Goal: Information Seeking & Learning: Learn about a topic

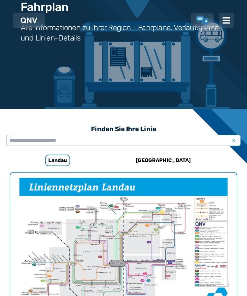
scroll to position [74, 0]
click at [159, 163] on h6 "[GEOGRAPHIC_DATA]" at bounding box center [163, 160] width 60 height 10
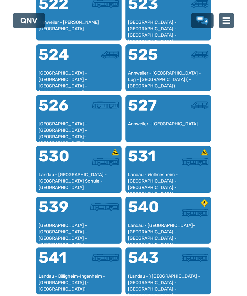
scroll to position [522, 0]
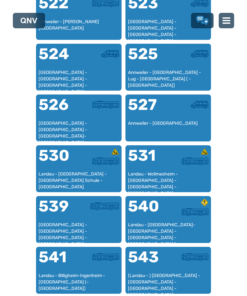
click at [64, 271] on div "541" at bounding box center [59, 261] width 40 height 23
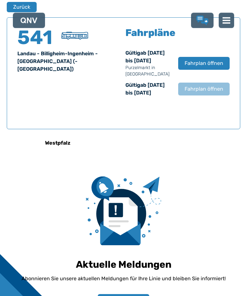
scroll to position [412, 0]
click at [201, 67] on span "Fahrplan öffnen" at bounding box center [204, 64] width 39 height 8
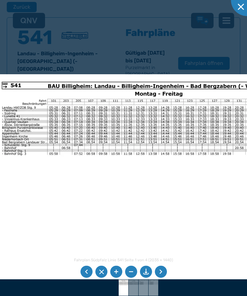
click at [84, 278] on li at bounding box center [86, 272] width 12 height 12
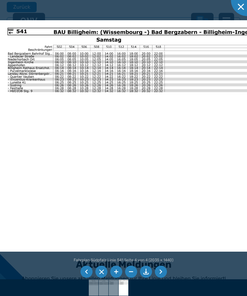
click at [86, 278] on li at bounding box center [86, 272] width 12 height 12
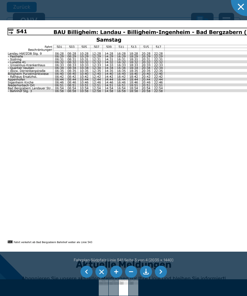
click at [83, 278] on li at bounding box center [86, 272] width 12 height 12
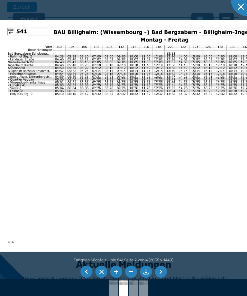
click at [84, 278] on li at bounding box center [86, 272] width 12 height 12
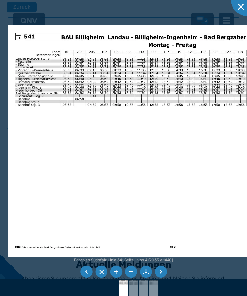
click at [89, 278] on li at bounding box center [86, 272] width 12 height 12
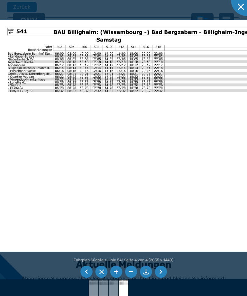
click at [87, 278] on li at bounding box center [86, 272] width 12 height 12
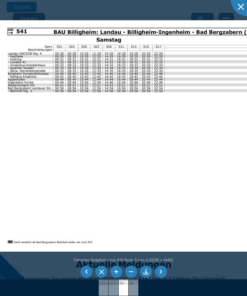
click at [84, 278] on li at bounding box center [86, 272] width 12 height 12
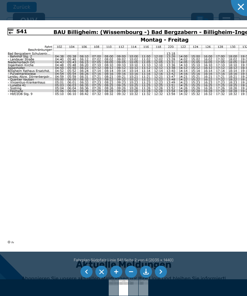
click at [84, 278] on li at bounding box center [86, 272] width 12 height 12
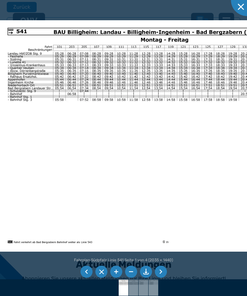
click at [86, 278] on li at bounding box center [86, 272] width 12 height 12
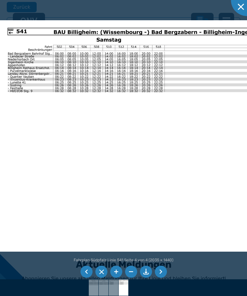
click at [88, 278] on li at bounding box center [86, 272] width 12 height 12
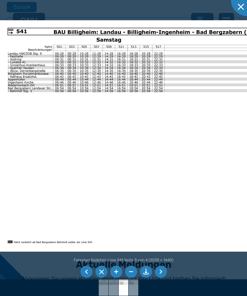
click at [87, 278] on li at bounding box center [86, 272] width 12 height 12
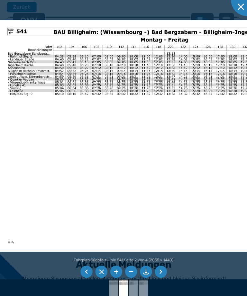
click at [86, 278] on li at bounding box center [86, 272] width 12 height 12
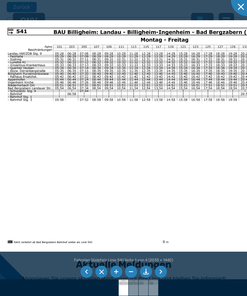
click at [85, 278] on li at bounding box center [86, 272] width 12 height 12
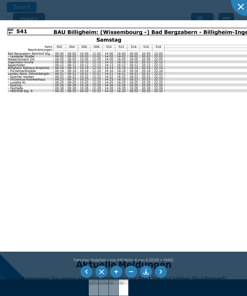
click at [85, 278] on li at bounding box center [86, 272] width 12 height 12
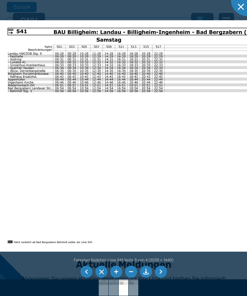
click at [83, 278] on li at bounding box center [86, 272] width 12 height 12
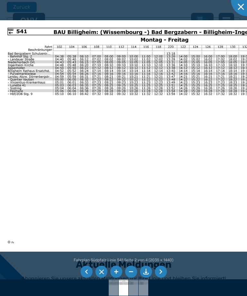
click at [83, 278] on li at bounding box center [86, 272] width 12 height 12
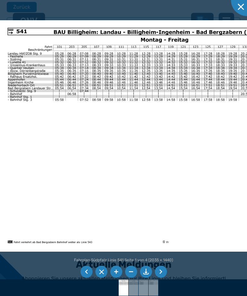
click at [83, 278] on li at bounding box center [86, 272] width 12 height 12
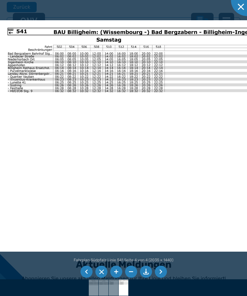
click at [84, 278] on li at bounding box center [86, 272] width 12 height 12
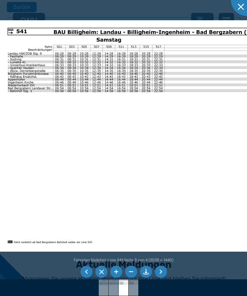
click at [83, 278] on li at bounding box center [86, 272] width 12 height 12
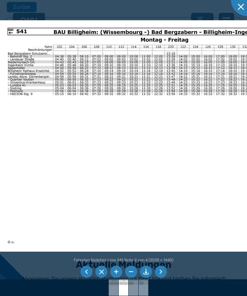
click at [83, 278] on li at bounding box center [86, 272] width 12 height 12
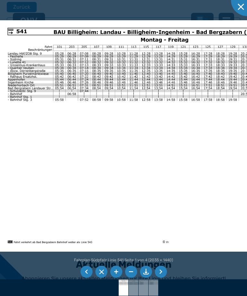
click at [86, 278] on li at bounding box center [86, 272] width 12 height 12
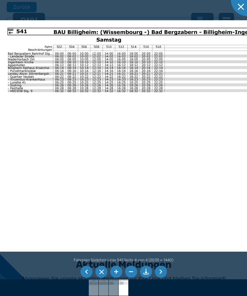
click at [85, 278] on li at bounding box center [86, 272] width 12 height 12
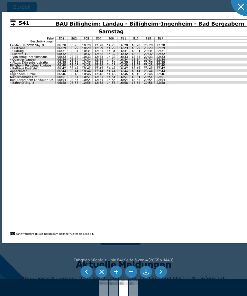
click at [84, 278] on li at bounding box center [86, 272] width 12 height 12
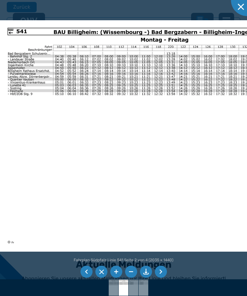
click at [84, 278] on li at bounding box center [86, 272] width 12 height 12
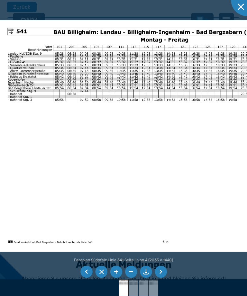
click at [86, 278] on li at bounding box center [86, 272] width 12 height 12
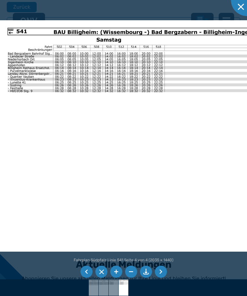
click at [86, 278] on li at bounding box center [86, 272] width 12 height 12
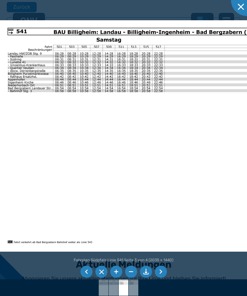
click at [86, 278] on li at bounding box center [86, 272] width 12 height 12
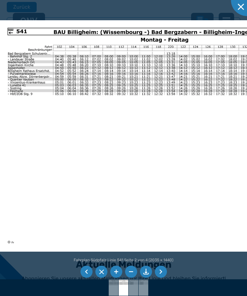
click at [87, 278] on li at bounding box center [86, 272] width 12 height 12
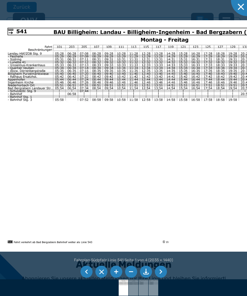
click at [87, 278] on li at bounding box center [86, 272] width 12 height 12
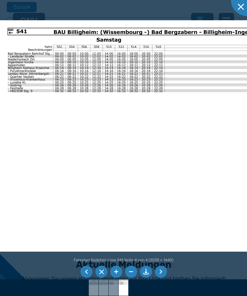
click at [87, 278] on li at bounding box center [86, 272] width 12 height 12
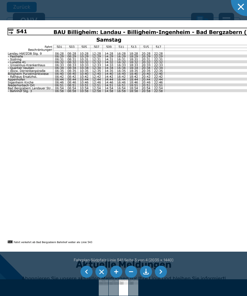
click at [88, 278] on li at bounding box center [86, 272] width 12 height 12
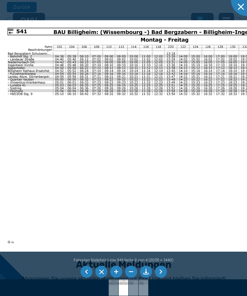
click at [86, 278] on li at bounding box center [86, 272] width 12 height 12
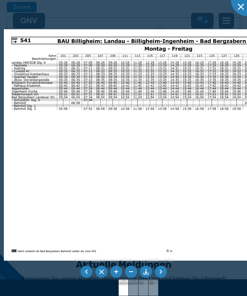
click at [85, 278] on li at bounding box center [86, 272] width 12 height 12
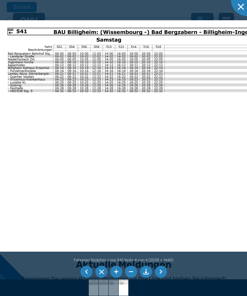
click at [82, 278] on li at bounding box center [86, 272] width 12 height 12
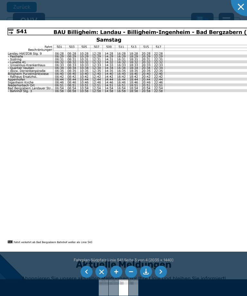
click at [86, 278] on li at bounding box center [86, 272] width 12 height 12
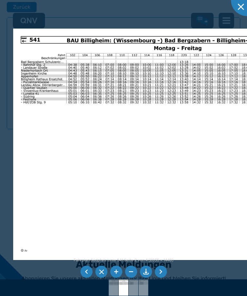
click at [87, 278] on li at bounding box center [86, 272] width 12 height 12
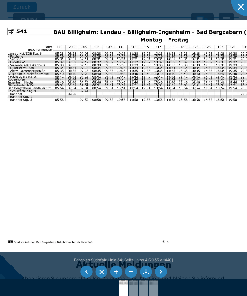
click at [91, 278] on li at bounding box center [86, 272] width 12 height 12
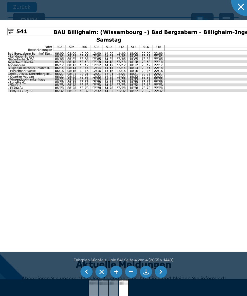
click at [86, 278] on li at bounding box center [86, 272] width 12 height 12
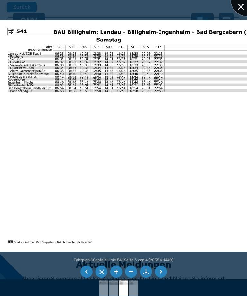
click at [238, 8] on div at bounding box center [247, 0] width 32 height 32
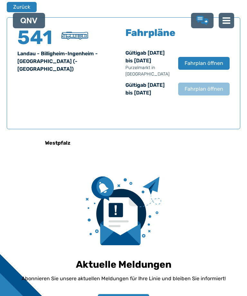
click at [18, 9] on button "Zurück" at bounding box center [22, 7] width 30 height 10
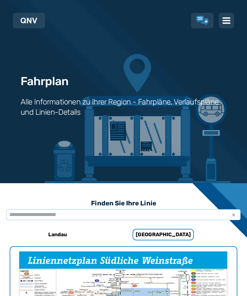
click at [52, 237] on h6 "Landau" at bounding box center [58, 235] width 24 height 10
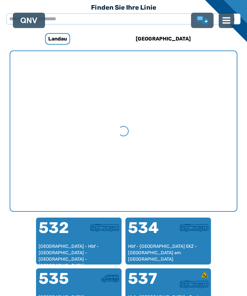
scroll to position [198, 0]
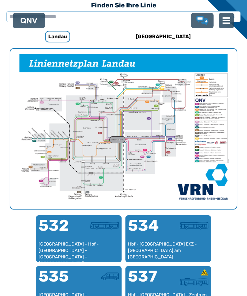
click at [72, 238] on div "532" at bounding box center [59, 229] width 40 height 23
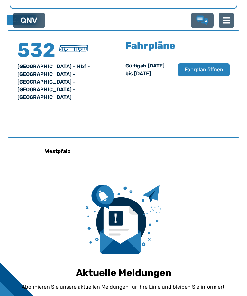
scroll to position [412, 0]
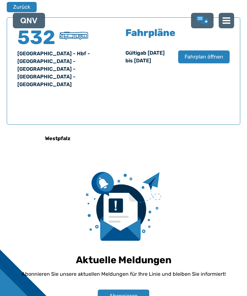
click at [201, 61] on span "Fahrplan öffnen" at bounding box center [204, 57] width 39 height 8
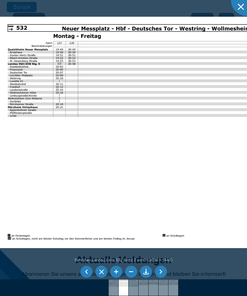
click at [87, 271] on li at bounding box center [86, 272] width 12 height 12
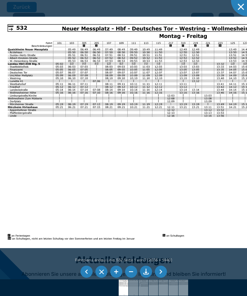
click at [87, 271] on li at bounding box center [86, 272] width 12 height 12
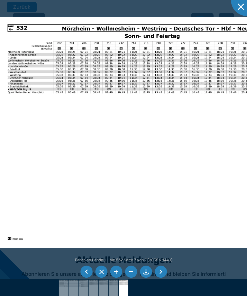
click at [85, 272] on li at bounding box center [86, 272] width 12 height 12
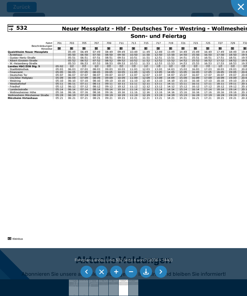
click at [83, 271] on li at bounding box center [86, 272] width 12 height 12
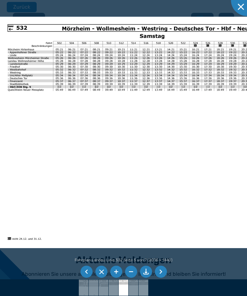
click at [83, 271] on li at bounding box center [86, 272] width 12 height 12
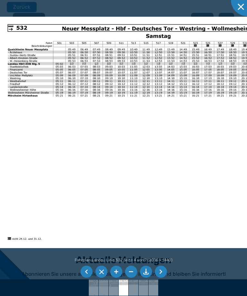
click at [81, 275] on li at bounding box center [86, 272] width 12 height 12
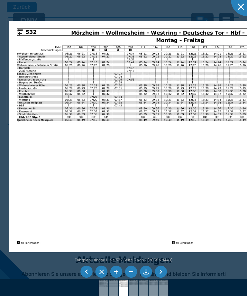
click at [86, 271] on li at bounding box center [86, 272] width 12 height 12
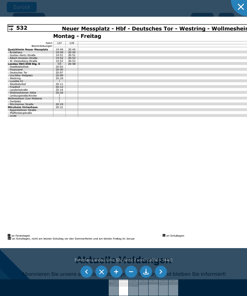
click at [84, 273] on li at bounding box center [86, 272] width 12 height 12
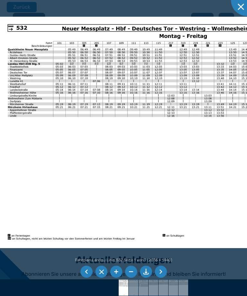
click at [107, 273] on li at bounding box center [101, 272] width 12 height 12
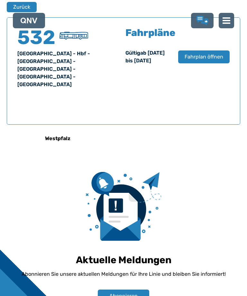
click at [196, 61] on span "Fahrplan öffnen" at bounding box center [204, 57] width 39 height 8
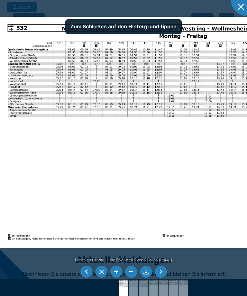
click at [83, 271] on li at bounding box center [86, 272] width 12 height 12
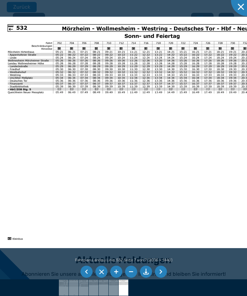
click at [83, 271] on li at bounding box center [86, 272] width 12 height 12
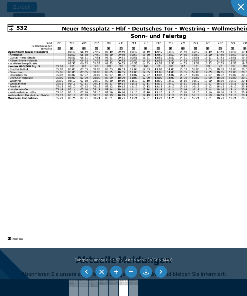
click at [86, 271] on li at bounding box center [86, 272] width 12 height 12
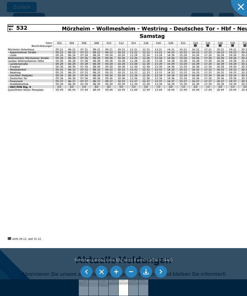
click at [84, 271] on li at bounding box center [86, 272] width 12 height 12
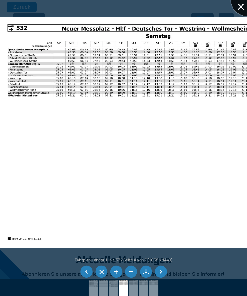
click at [239, 9] on div at bounding box center [247, 0] width 32 height 32
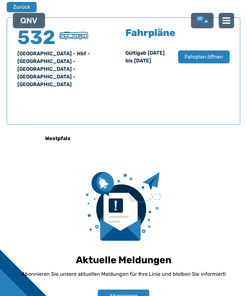
click at [21, 7] on button "Zurück" at bounding box center [22, 7] width 30 height 10
